Goal: Task Accomplishment & Management: Manage account settings

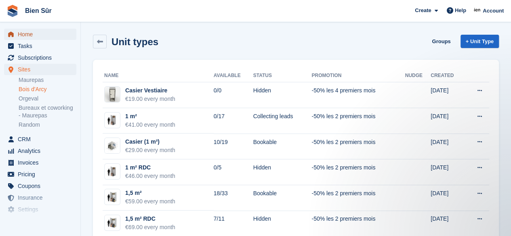
click at [53, 38] on span "Home" at bounding box center [42, 34] width 48 height 11
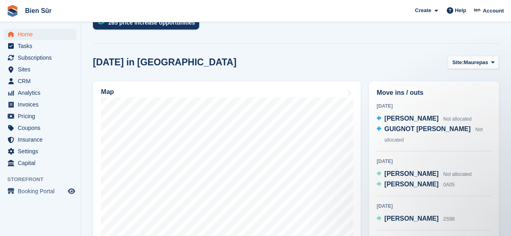
click at [280, 61] on div "Today in Maurepas Site: Maurepas Maurepas Bois d'Arcy Orgeval Bureaux et cowork…" at bounding box center [296, 62] width 406 height 13
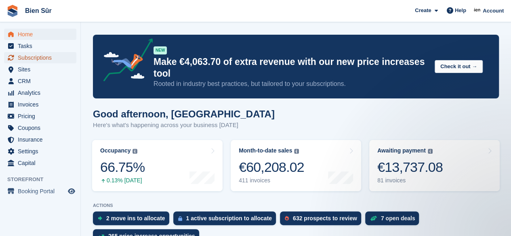
click at [33, 59] on span "Subscriptions" at bounding box center [42, 57] width 48 height 11
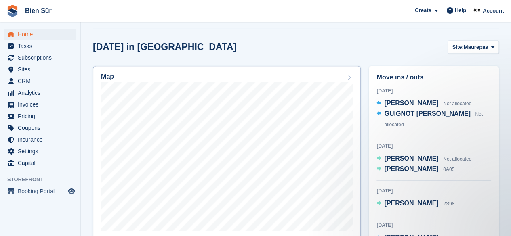
scroll to position [242, 0]
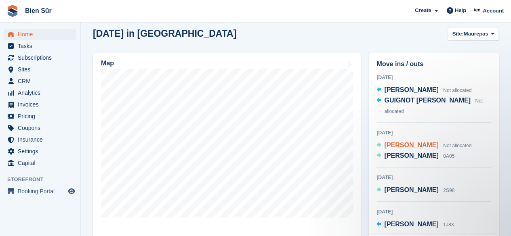
click at [409, 142] on span "[PERSON_NAME]" at bounding box center [411, 145] width 54 height 7
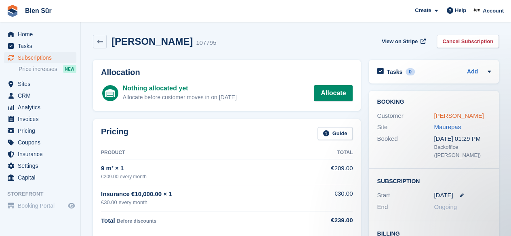
click at [475, 118] on link "[PERSON_NAME]" at bounding box center [459, 115] width 50 height 7
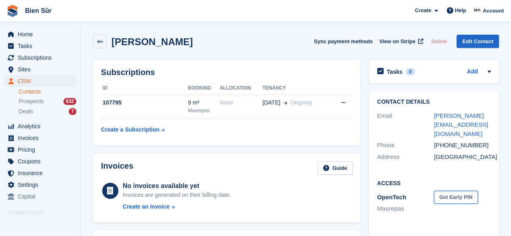
click at [451, 191] on button "Get Early PIN" at bounding box center [456, 197] width 44 height 13
click at [455, 194] on icon at bounding box center [455, 197] width 7 height 6
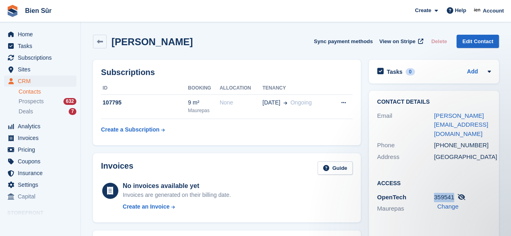
drag, startPoint x: 454, startPoint y: 190, endPoint x: 433, endPoint y: 190, distance: 20.6
click at [434, 193] on div "359541 Change" at bounding box center [462, 202] width 57 height 18
copy span "359541"
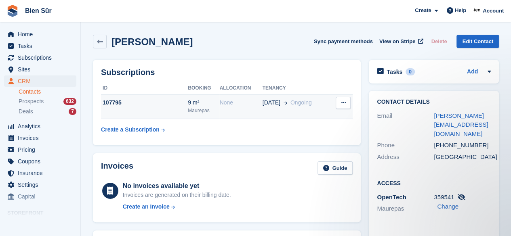
click at [164, 99] on div "107795" at bounding box center [144, 103] width 87 height 8
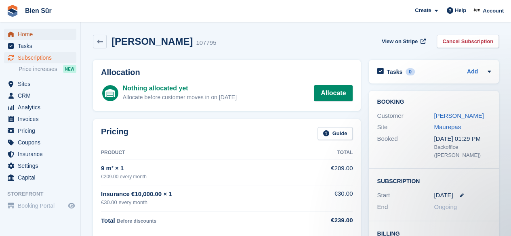
click at [31, 31] on span "Home" at bounding box center [42, 34] width 48 height 11
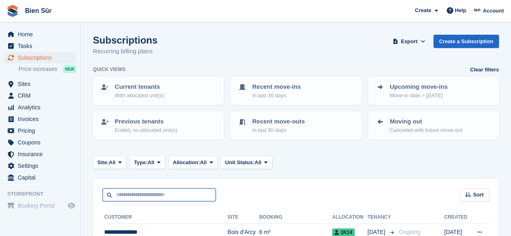
click at [136, 190] on input "text" at bounding box center [159, 195] width 113 height 13
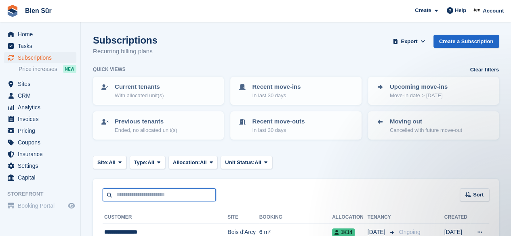
paste input "*******"
type input "*******"
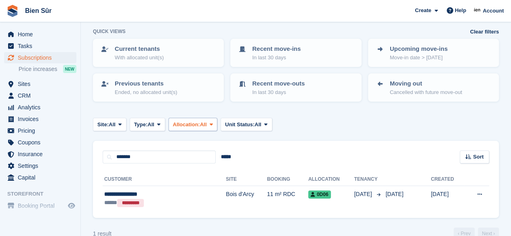
scroll to position [53, 0]
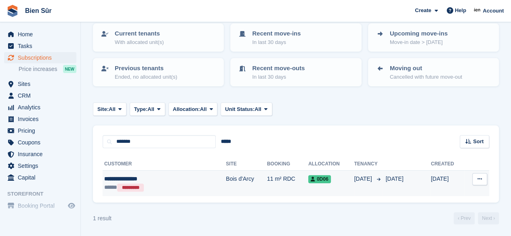
click at [182, 183] on div "***** *********" at bounding box center [145, 187] width 83 height 9
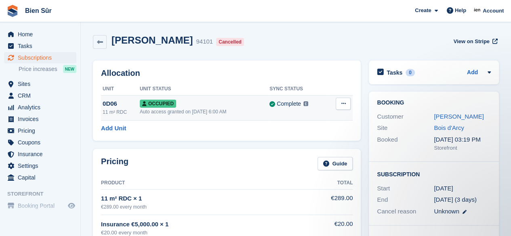
click at [342, 106] on icon at bounding box center [343, 103] width 4 height 5
click at [297, 140] on p "Deallocate" at bounding box center [312, 137] width 70 height 10
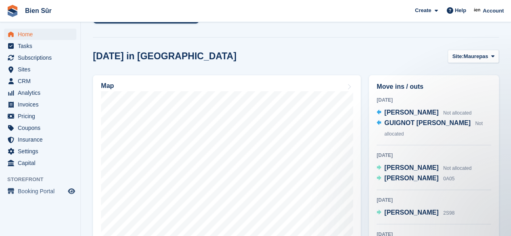
scroll to position [92, 0]
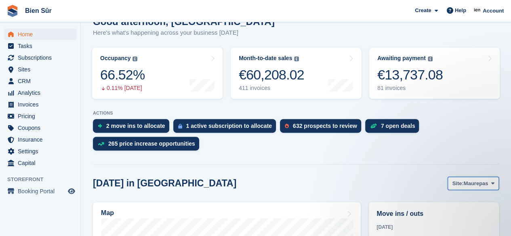
click at [483, 181] on span "Maurepas" at bounding box center [476, 184] width 25 height 8
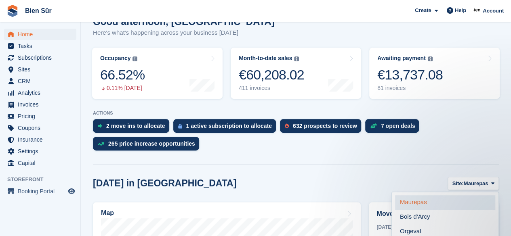
click at [424, 203] on link "Maurepas" at bounding box center [445, 202] width 100 height 15
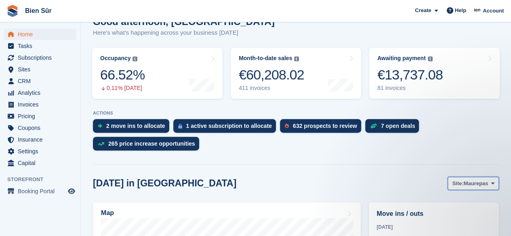
click at [488, 185] on button "Site: Maurepas" at bounding box center [472, 183] width 51 height 13
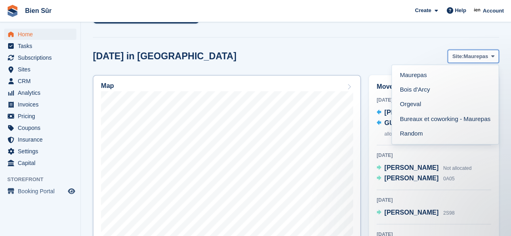
scroll to position [173, 0]
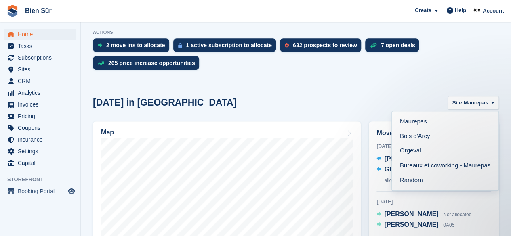
click at [357, 103] on div "[DATE] in [GEOGRAPHIC_DATA] Site: [GEOGRAPHIC_DATA] Maurepas Bois d'Arcy Orgeva…" at bounding box center [296, 102] width 406 height 13
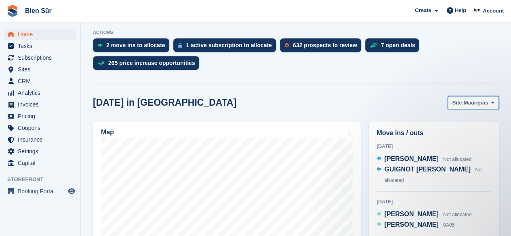
click at [483, 104] on span "Maurepas" at bounding box center [476, 103] width 25 height 8
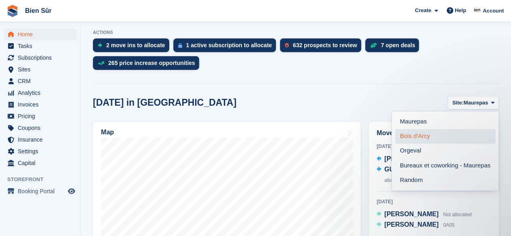
click at [451, 138] on link "Bois d'Arcy" at bounding box center [445, 136] width 100 height 15
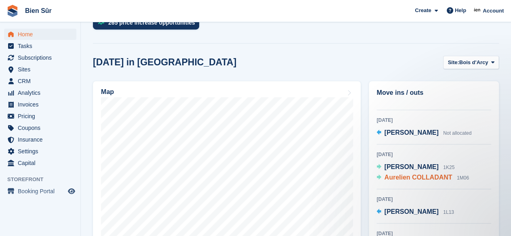
scroll to position [40, 0]
